Goal: Find specific page/section: Find specific page/section

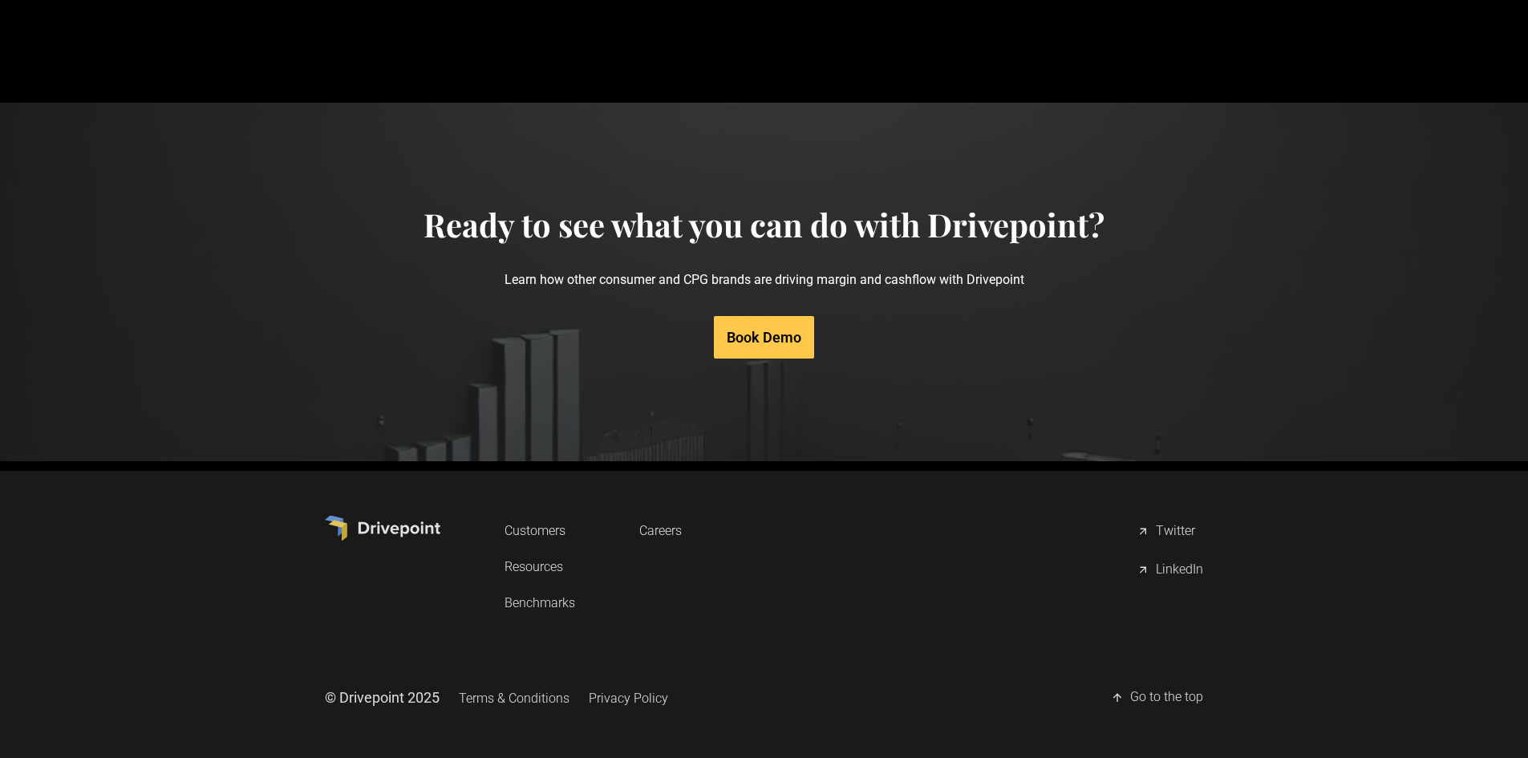
scroll to position [7632, 0]
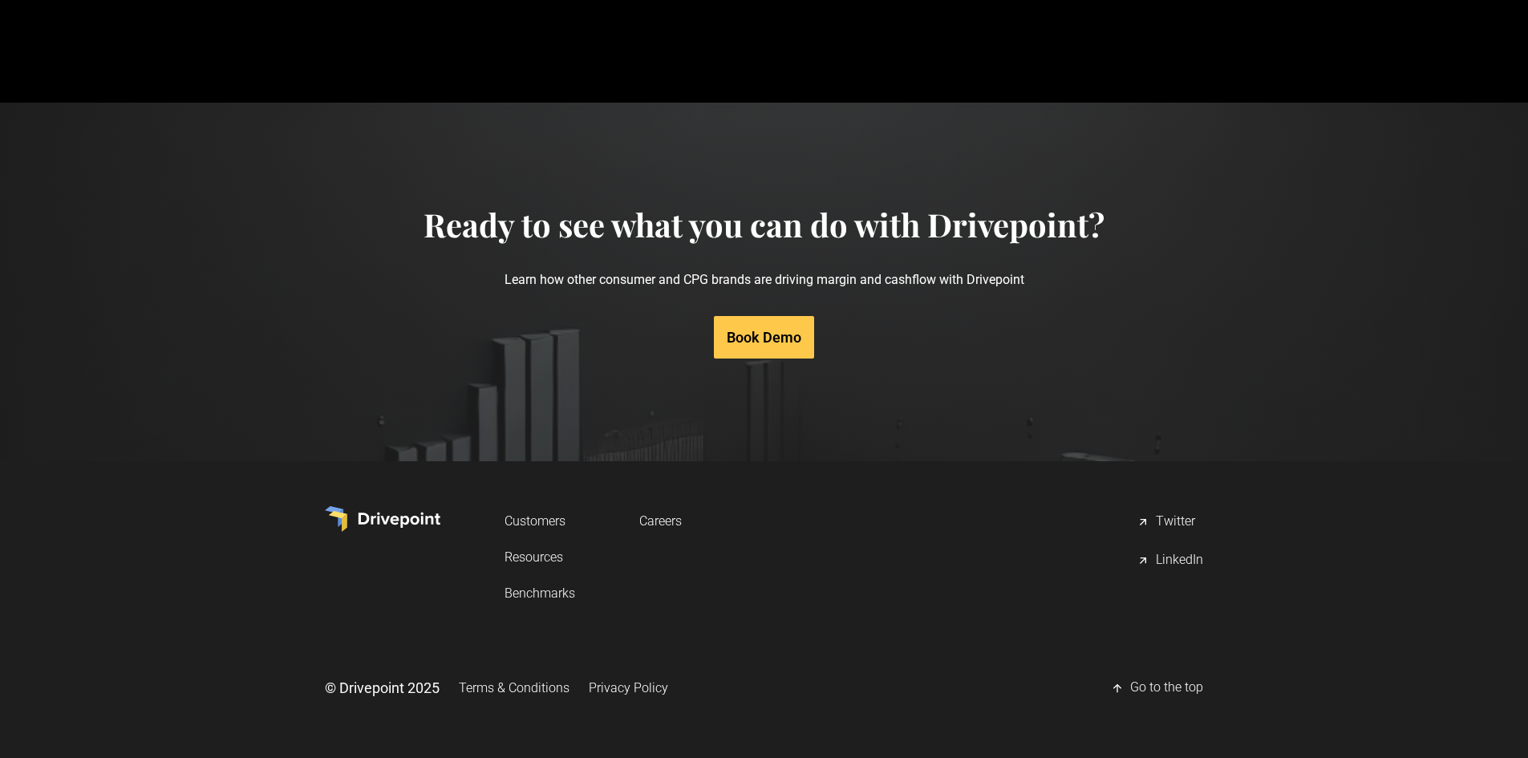
click at [680, 519] on link "Careers" at bounding box center [660, 521] width 42 height 30
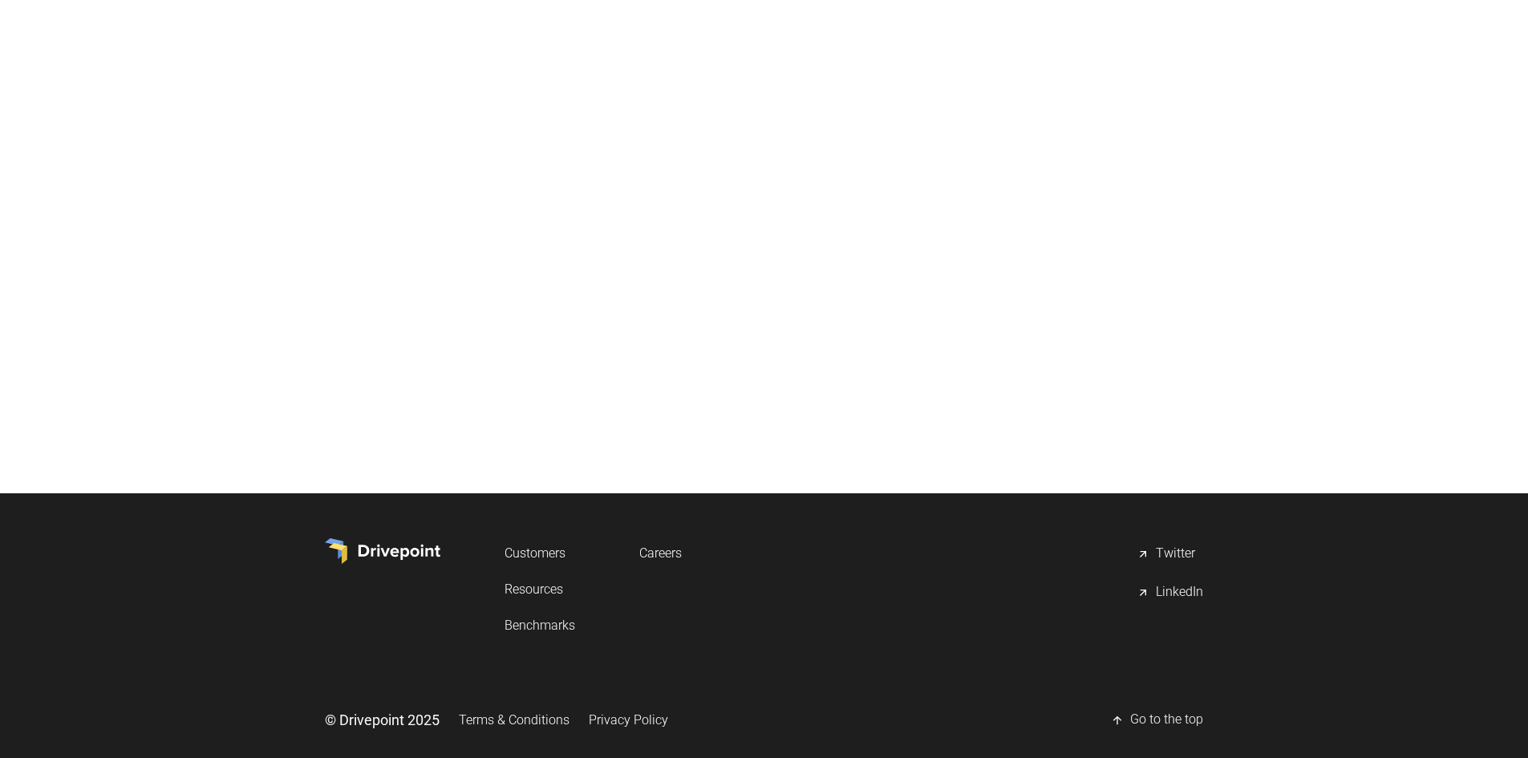
scroll to position [629, 0]
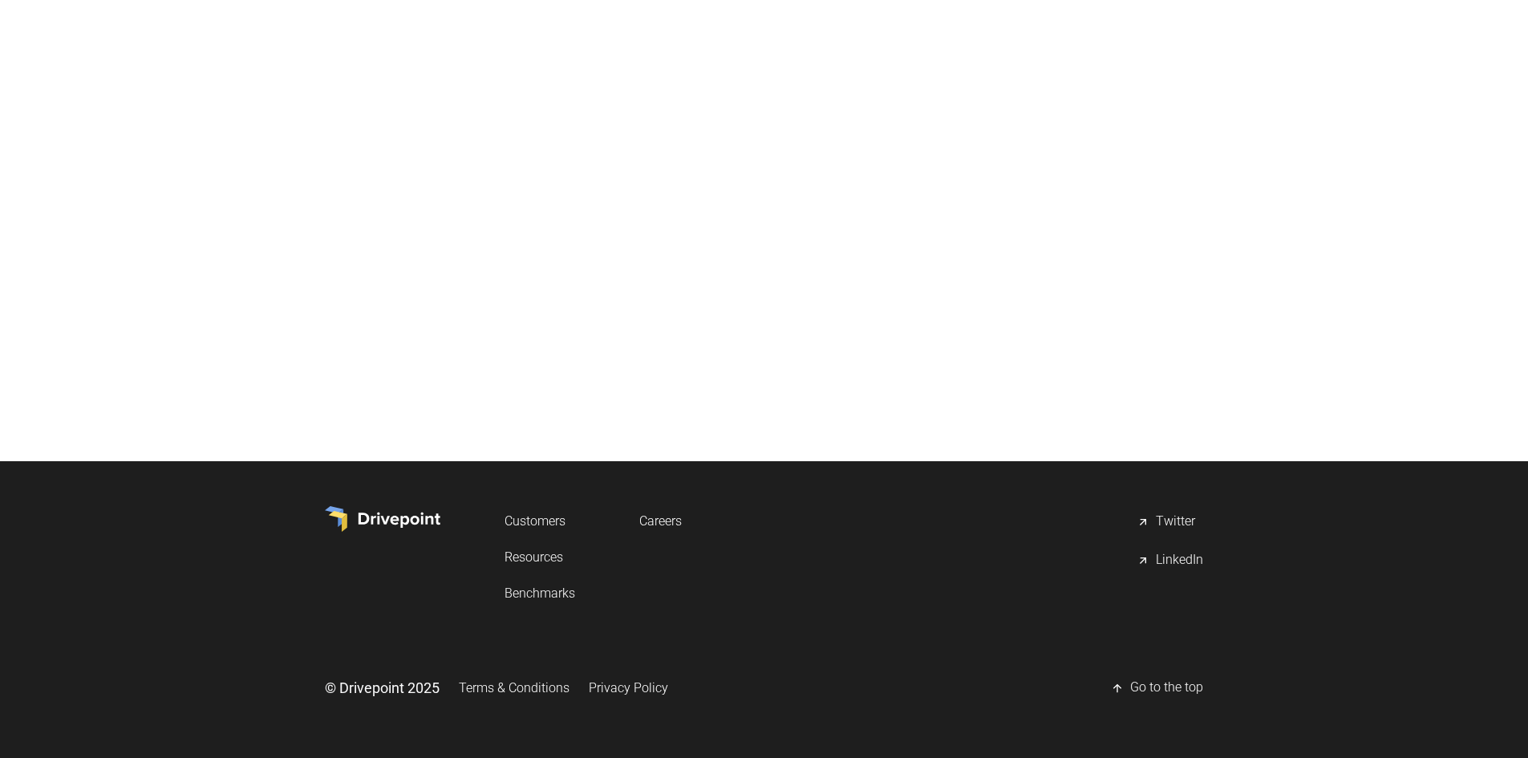
click at [627, 682] on link "Privacy Policy" at bounding box center [628, 688] width 79 height 30
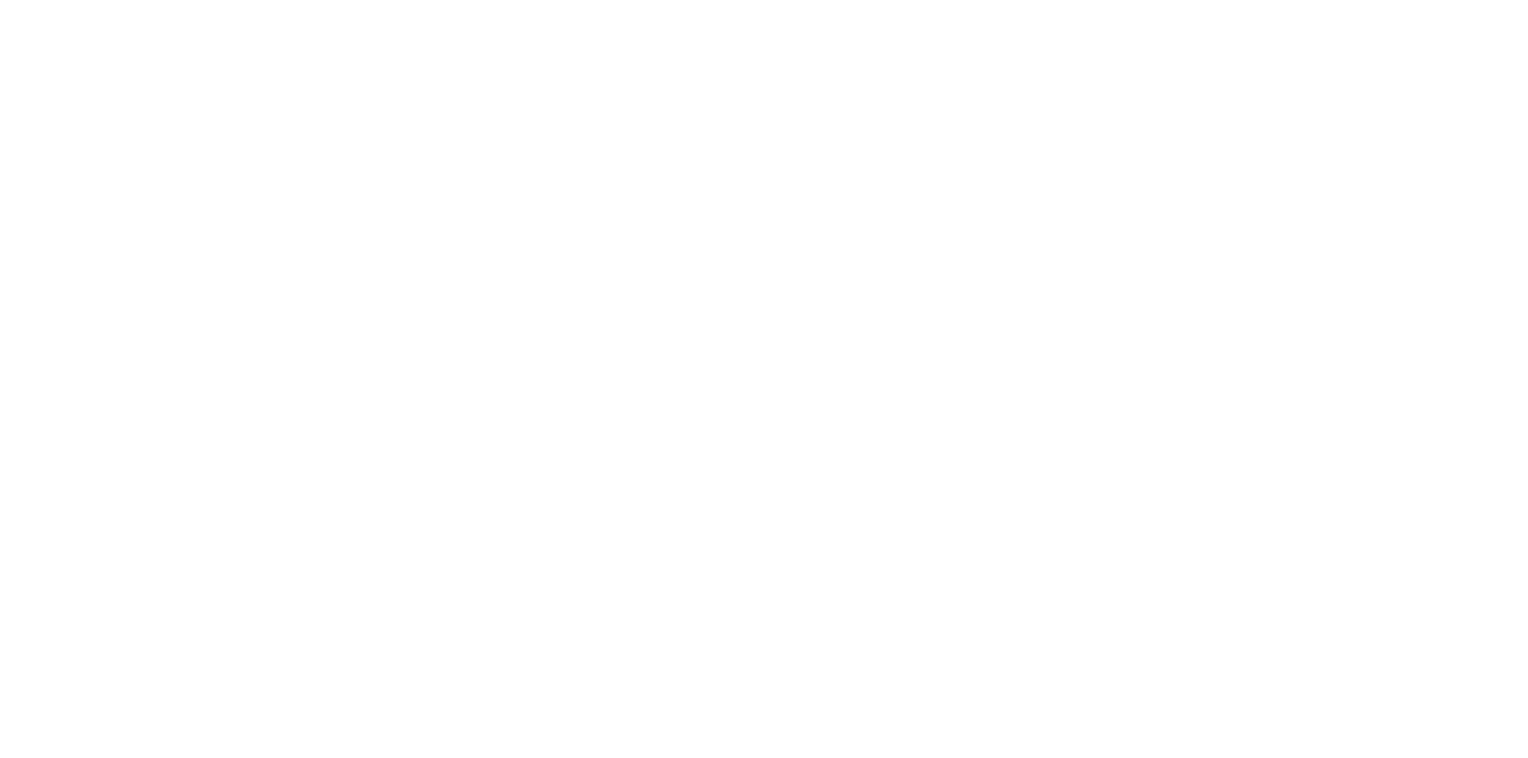
scroll to position [6656, 0]
